Goal: Information Seeking & Learning: Learn about a topic

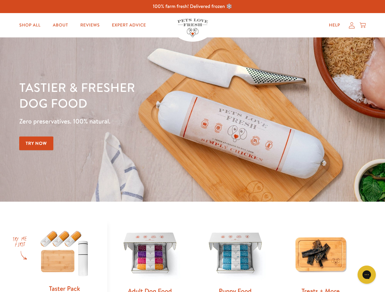
click at [192, 146] on div "Tastier & fresher dog food Zero preservatives. 100% natural. Try Now" at bounding box center [134, 119] width 231 height 80
click at [366, 275] on icon "Gorgias live chat" at bounding box center [366, 275] width 6 height 6
